Goal: Find specific page/section: Find specific page/section

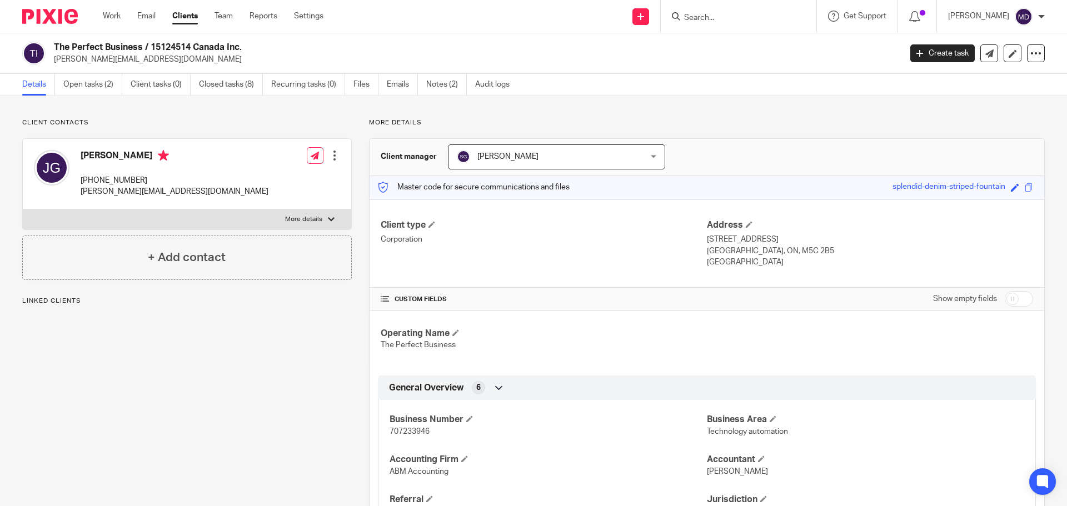
click at [718, 20] on input "Search" at bounding box center [733, 18] width 100 height 10
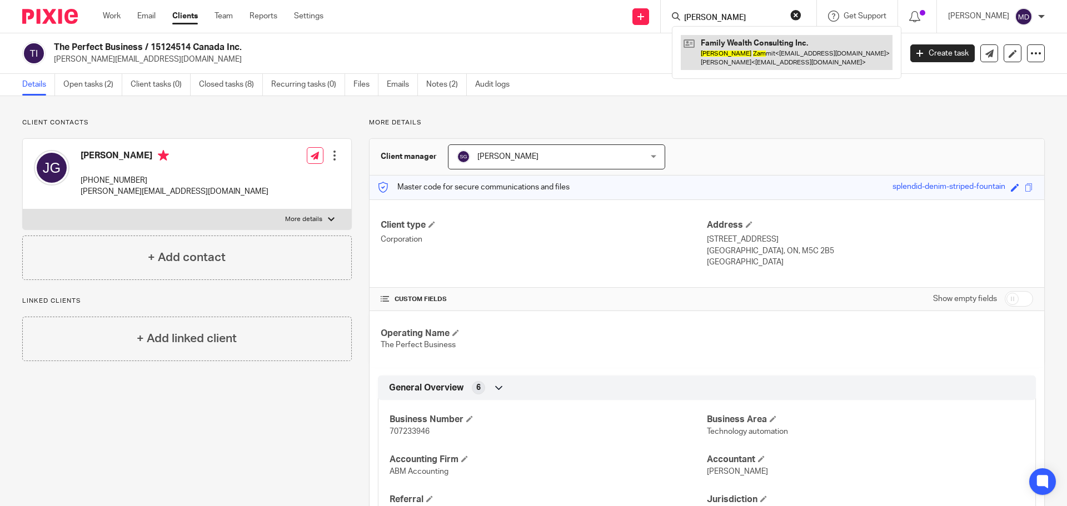
type input "[PERSON_NAME]"
click at [769, 41] on link at bounding box center [787, 52] width 212 height 34
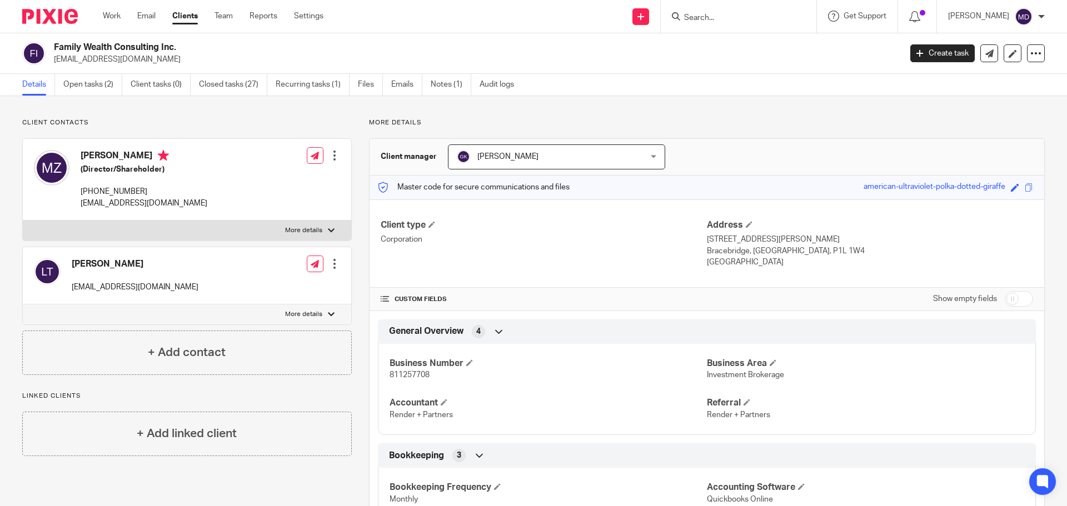
click at [724, 41] on div "Family Wealth Consulting Inc. [EMAIL_ADDRESS][DOMAIN_NAME] Create task Export d…" at bounding box center [533, 53] width 1067 height 41
